Goal: Navigation & Orientation: Find specific page/section

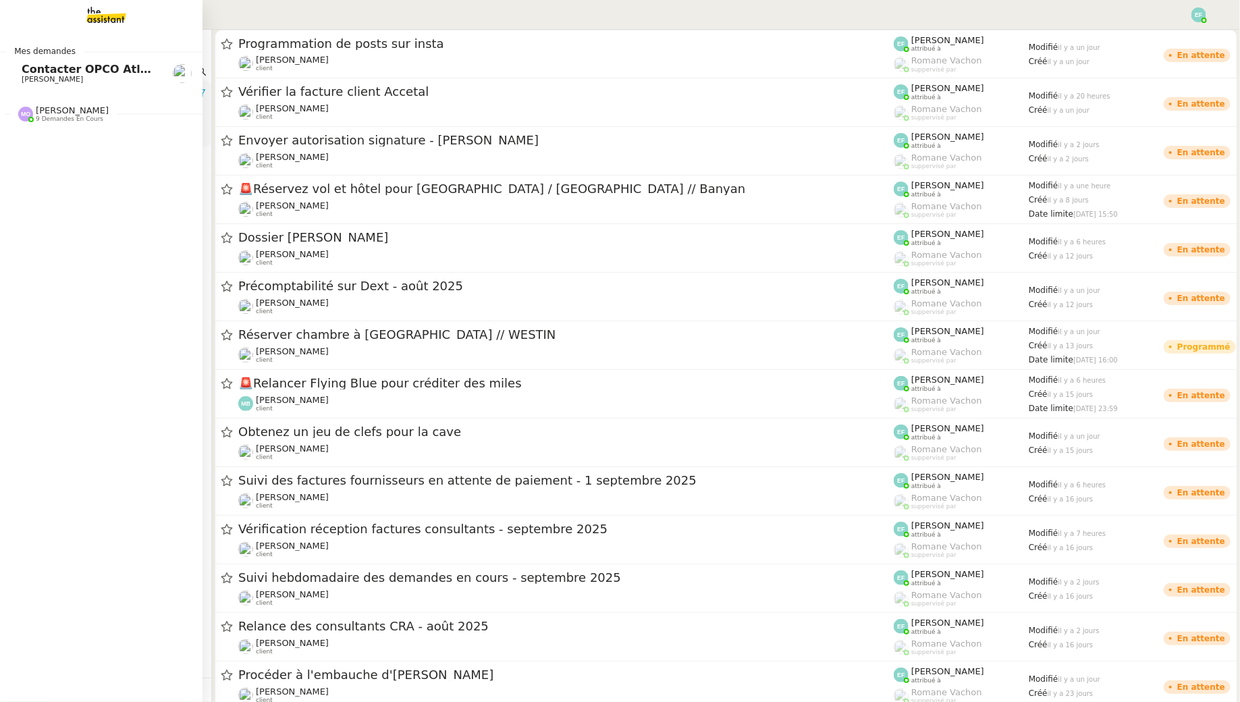
click at [33, 72] on span "Contacter OPCO Atlas pour financement formation" at bounding box center [176, 69] width 308 height 13
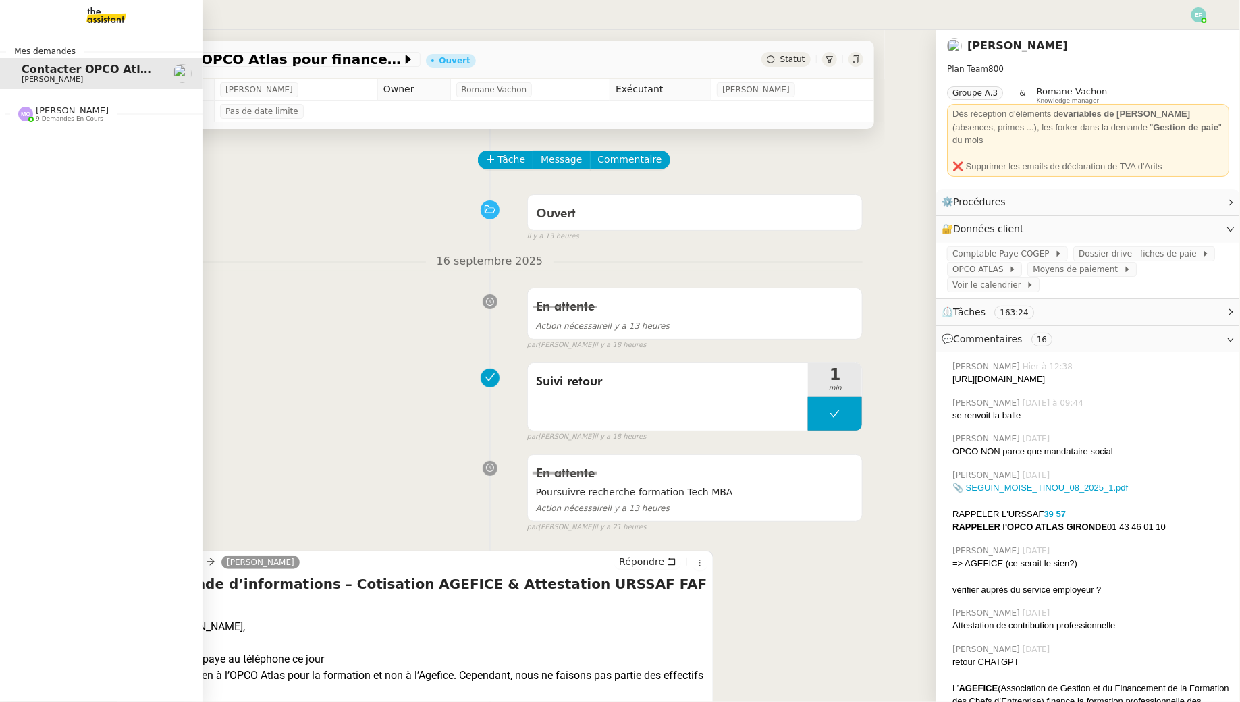
click at [38, 118] on span "9 demandes en cours" at bounding box center [69, 118] width 67 height 7
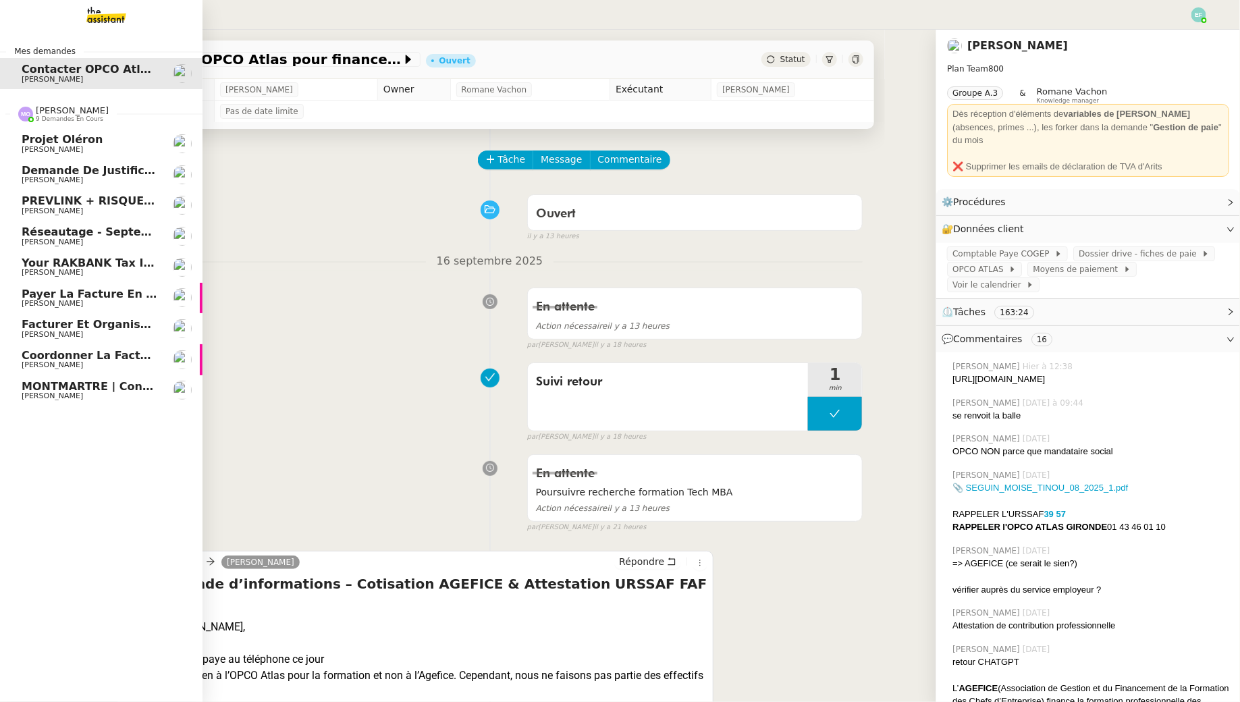
click at [90, 201] on span "PREVLINK + RISQUES PROFESSIONNELS" at bounding box center [143, 200] width 242 height 13
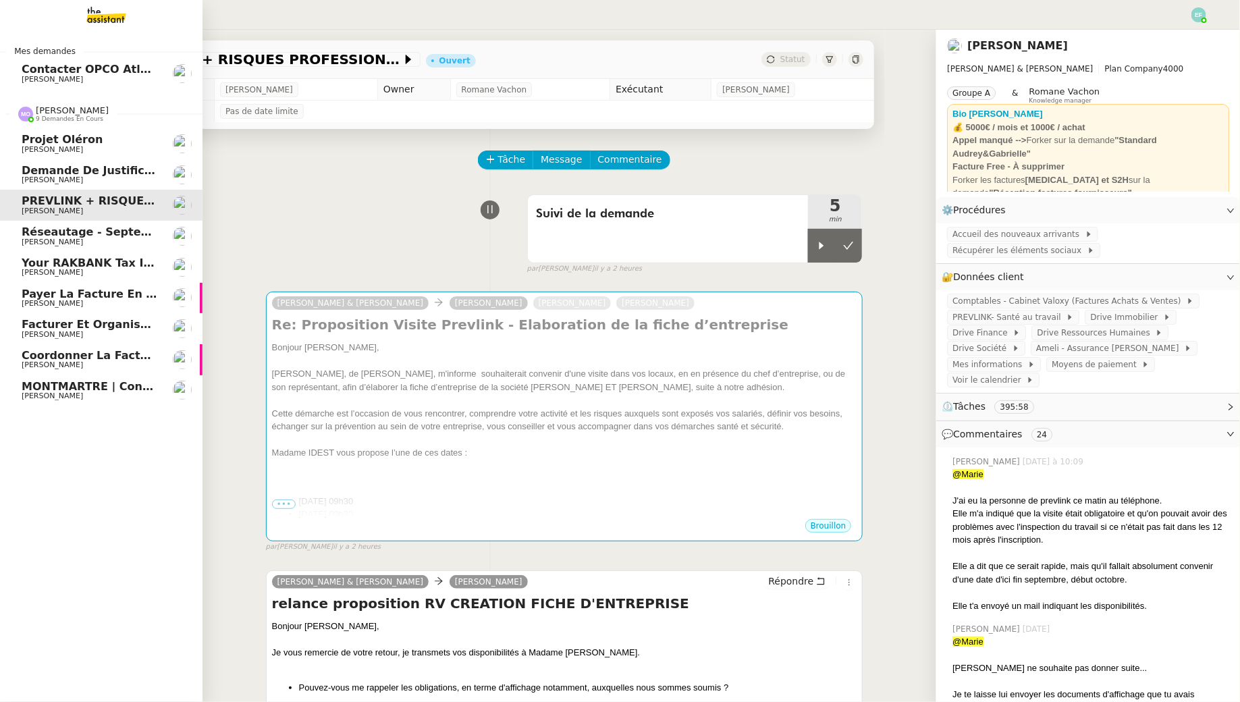
click at [26, 240] on span "[PERSON_NAME]" at bounding box center [52, 242] width 61 height 9
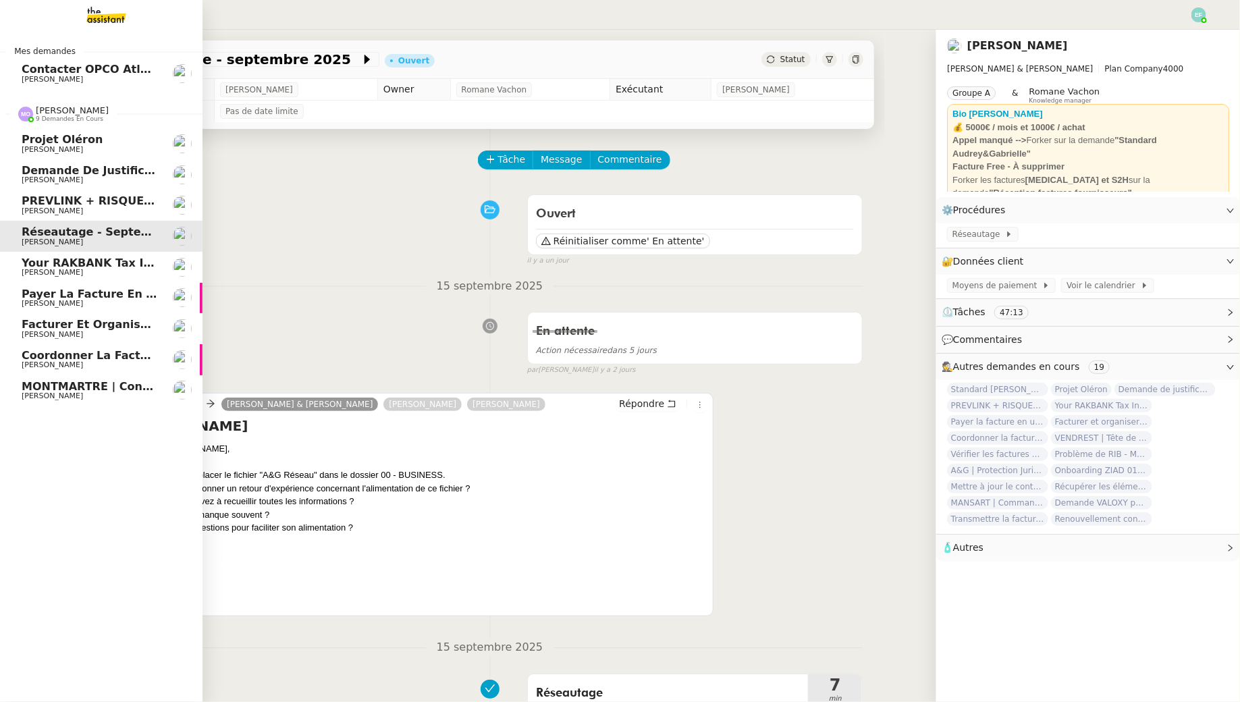
click at [99, 257] on span "Your RAKBANK Tax Invoice / Tax Credit Note" at bounding box center [155, 262] width 267 height 13
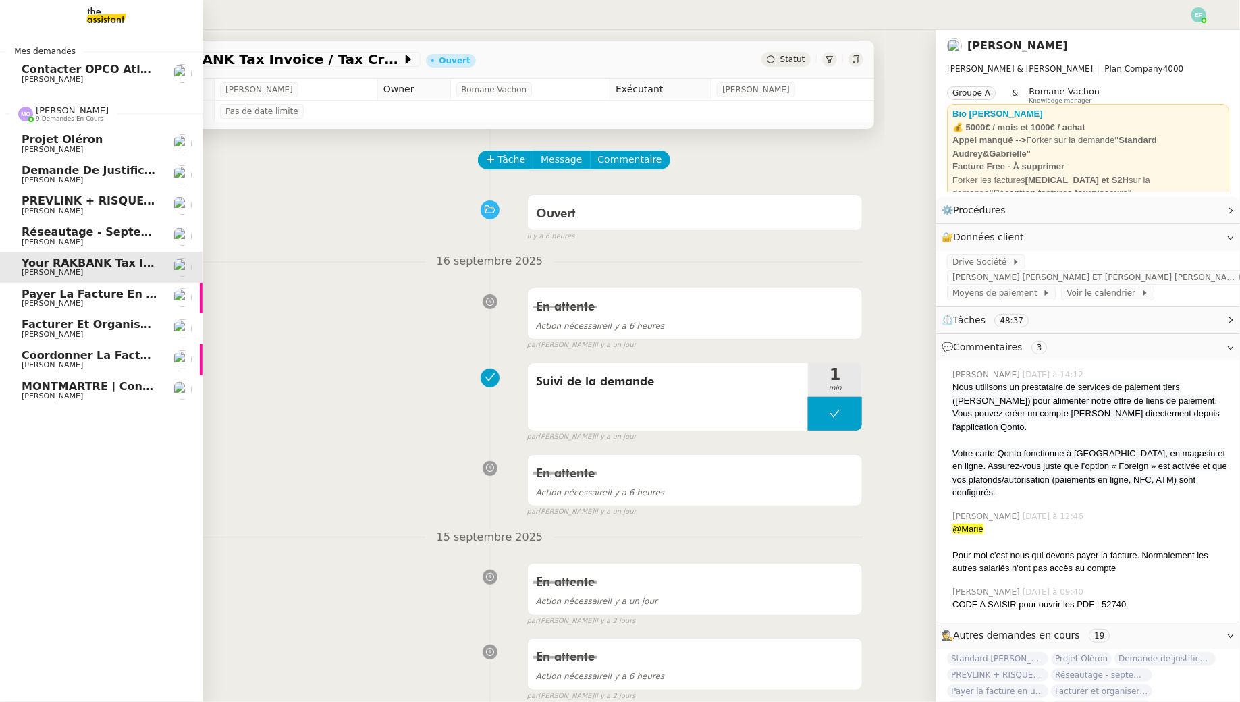
click at [119, 306] on span "[PERSON_NAME]" at bounding box center [90, 304] width 136 height 8
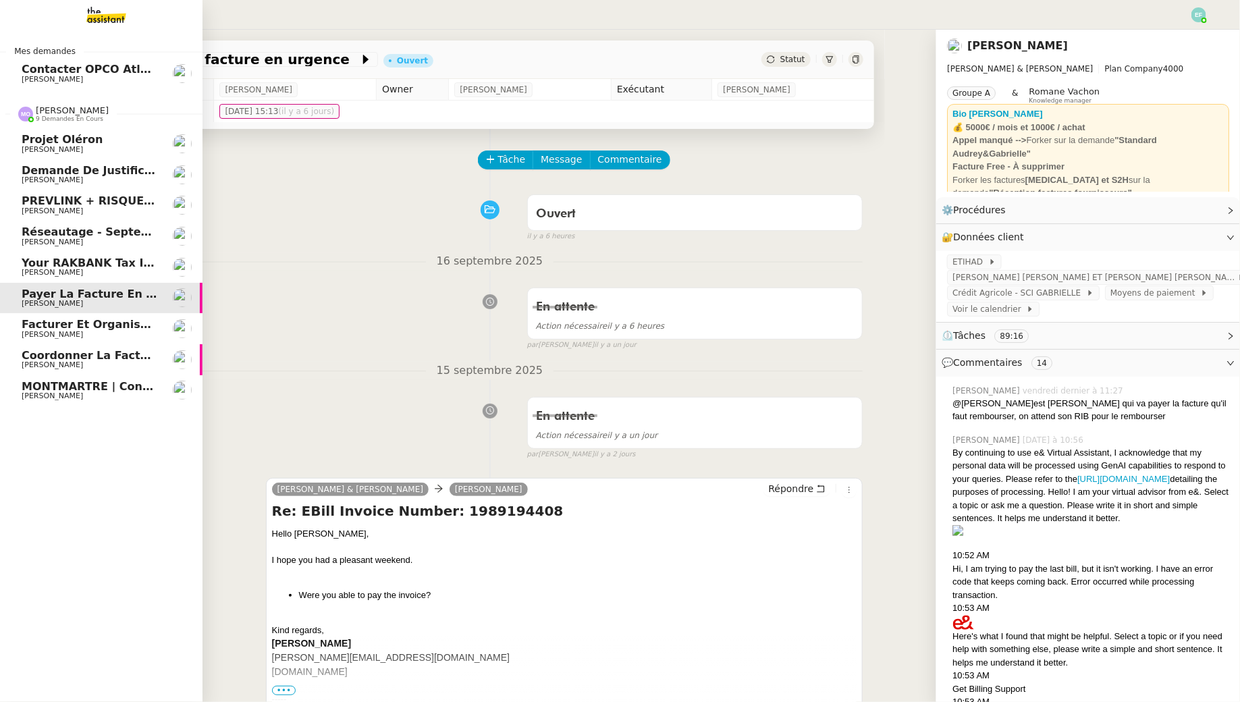
click at [125, 273] on span "[PERSON_NAME]" at bounding box center [90, 273] width 136 height 8
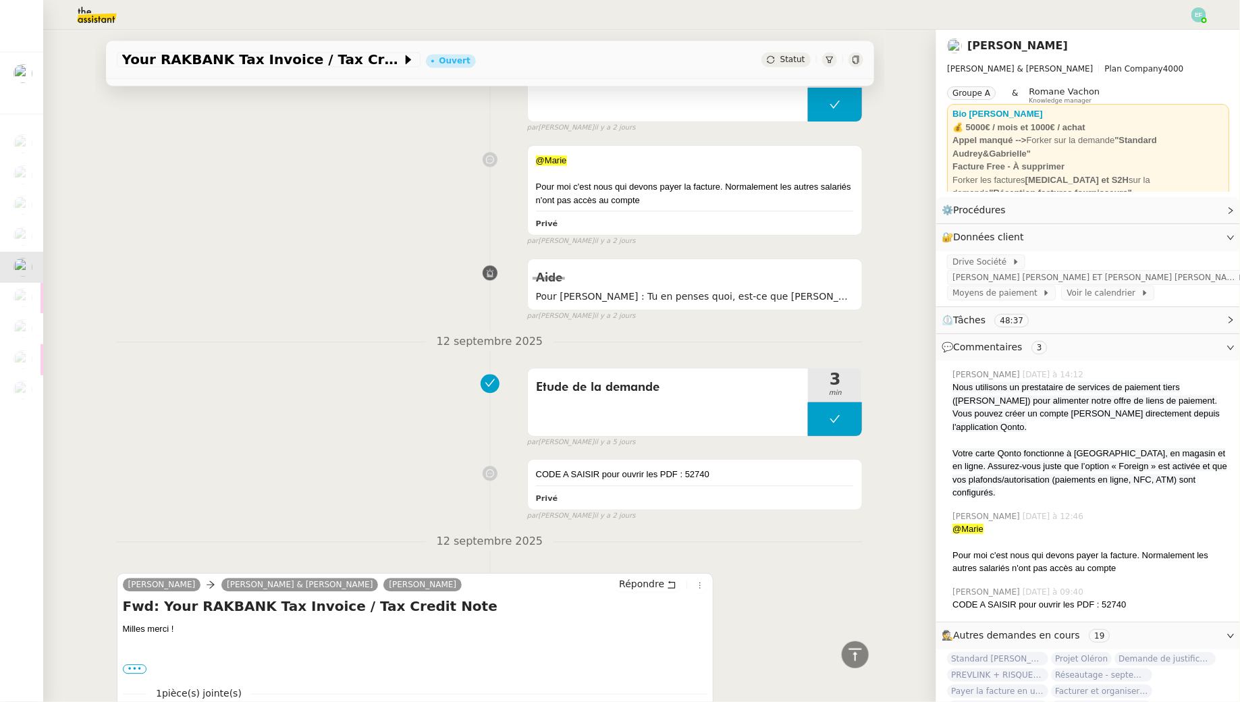
scroll to position [1417, 0]
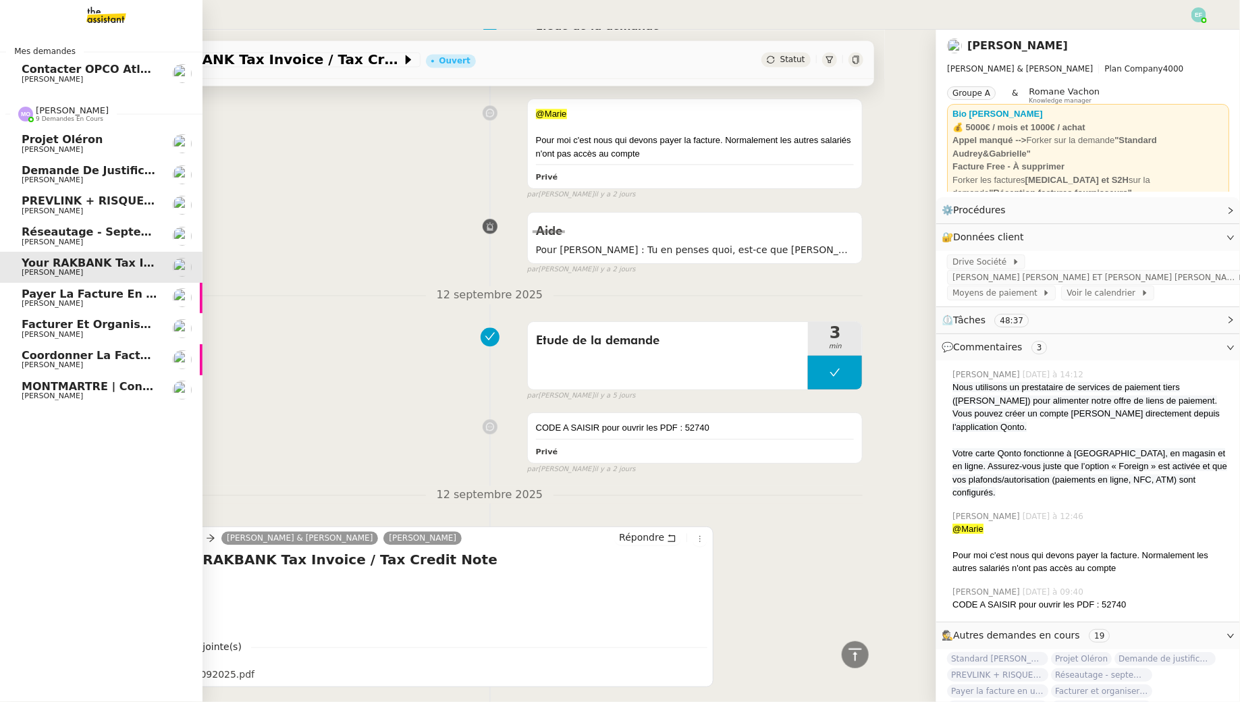
click at [40, 298] on span "Payer la facture en urgence" at bounding box center [109, 294] width 175 height 13
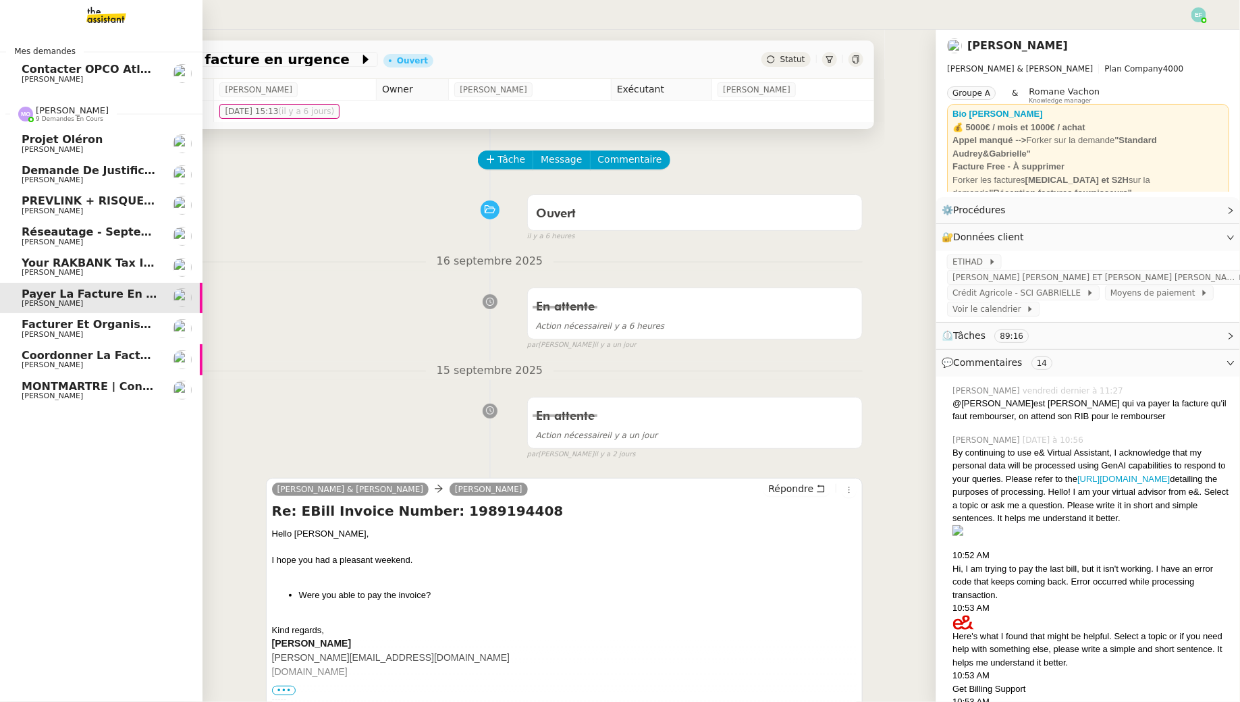
click at [31, 338] on span "[PERSON_NAME]" at bounding box center [52, 334] width 61 height 9
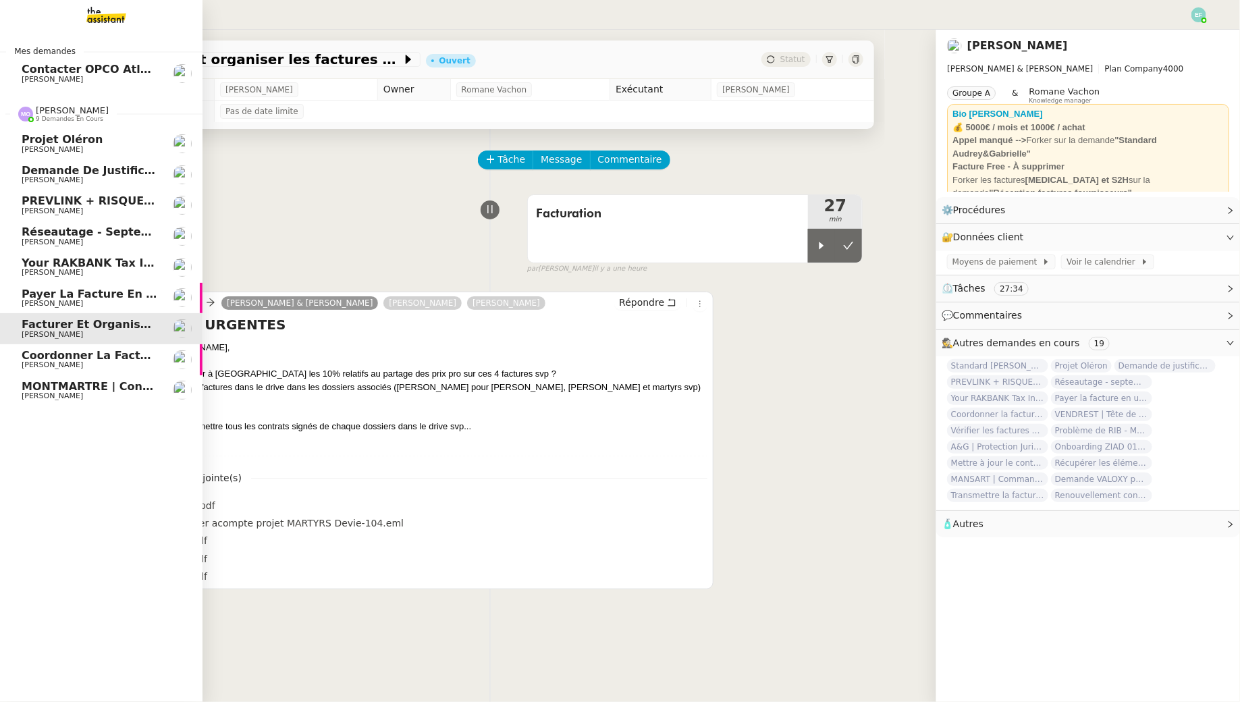
click at [84, 354] on span "Coordonner la facturation à [GEOGRAPHIC_DATA]" at bounding box center [174, 355] width 305 height 13
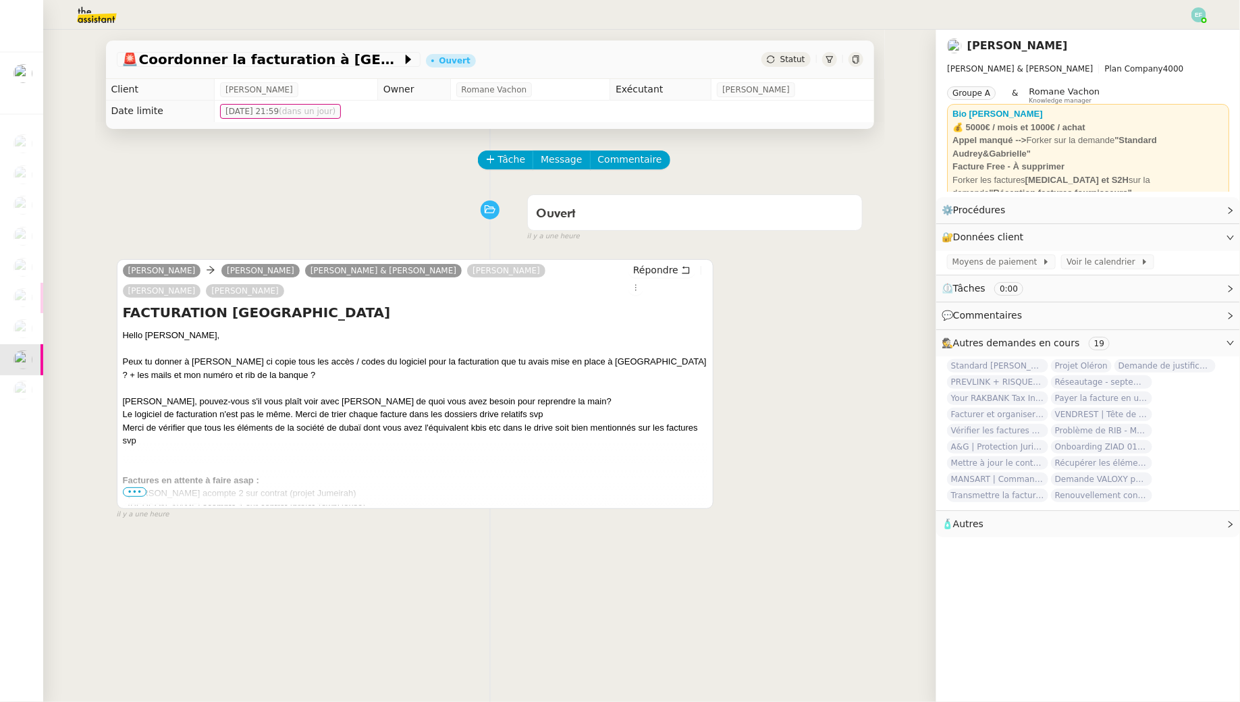
click at [138, 495] on span "•••" at bounding box center [135, 491] width 24 height 9
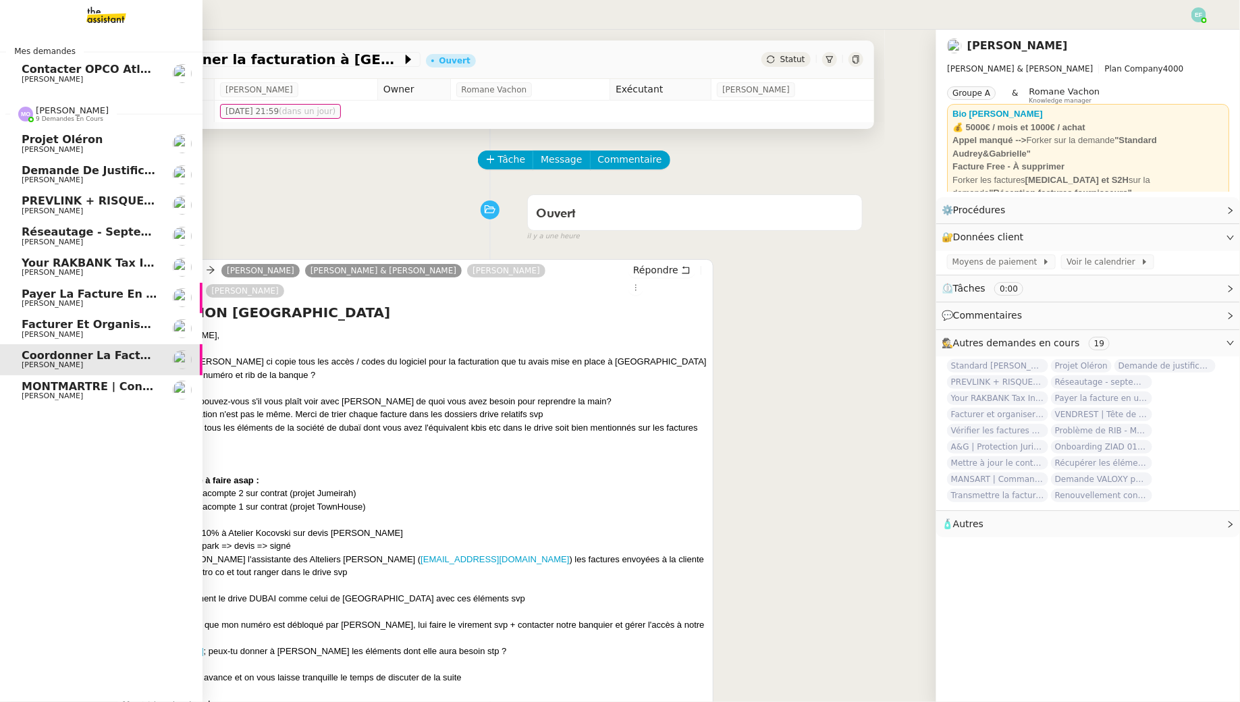
click at [20, 396] on link "MONTMARTRE | Contrat + 1er acompte [PERSON_NAME]" at bounding box center [101, 390] width 202 height 31
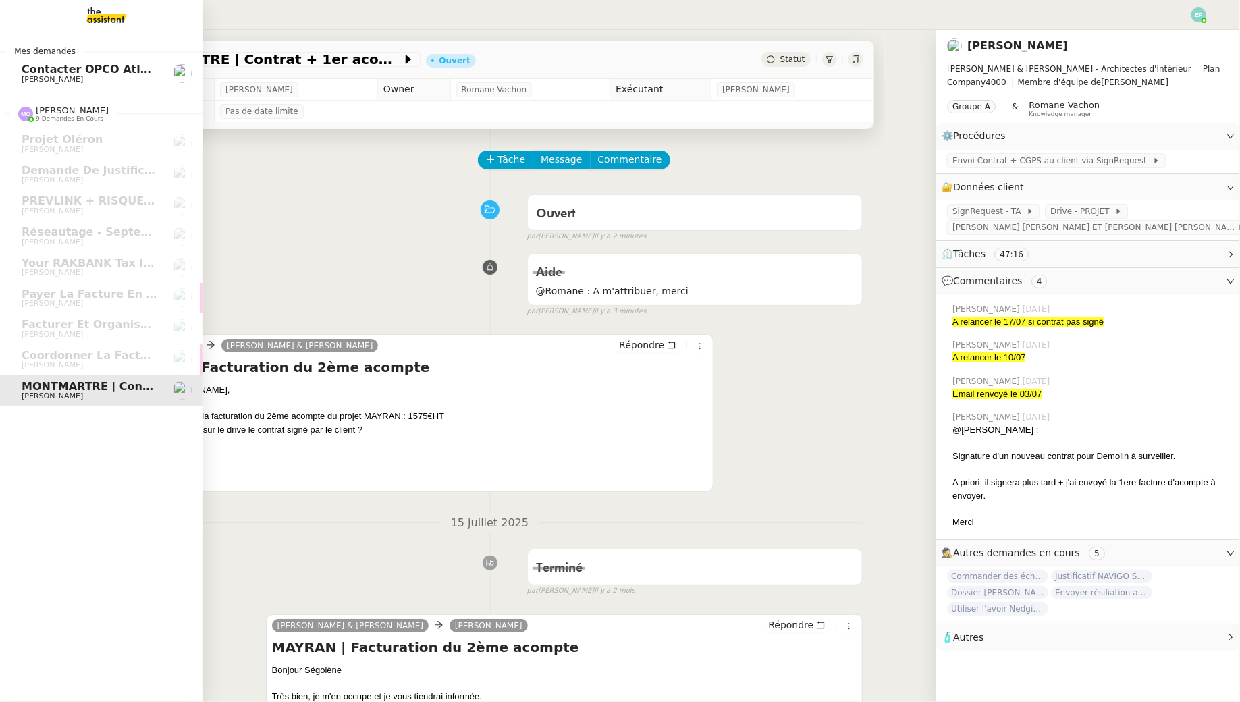
click at [110, 83] on span "[PERSON_NAME]" at bounding box center [90, 80] width 136 height 8
